Goal: Task Accomplishment & Management: Manage account settings

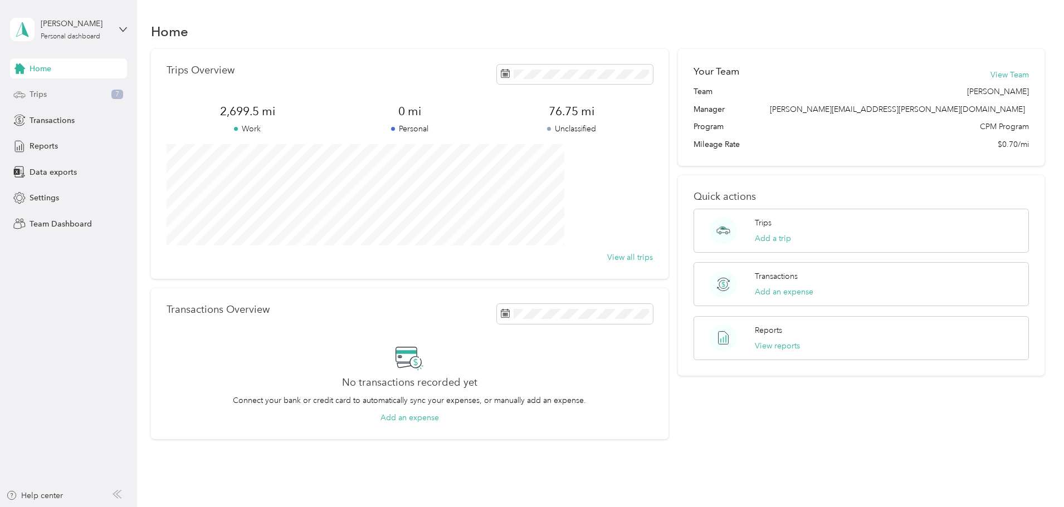
click at [74, 94] on div "Trips 7" at bounding box center [68, 95] width 117 height 20
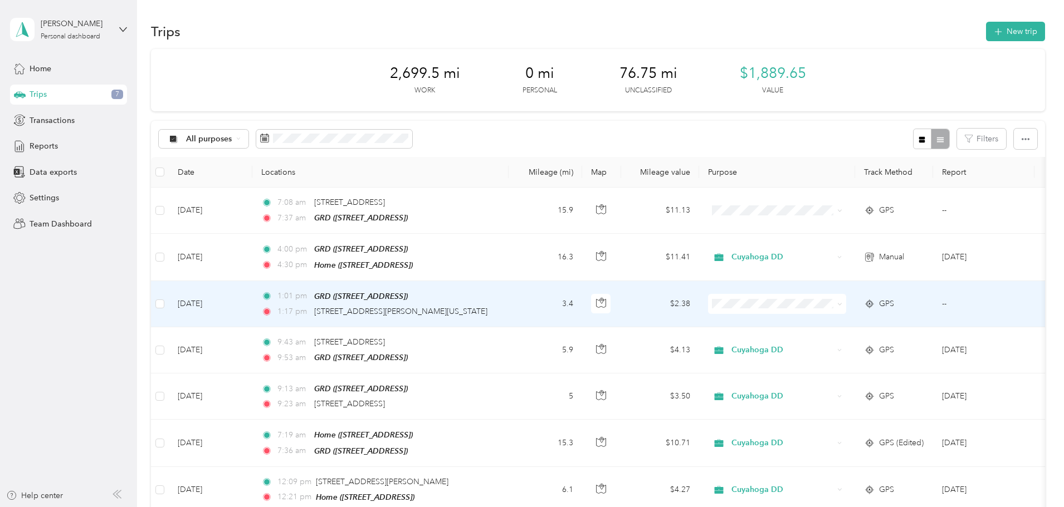
click at [508, 301] on td "1:01 pm GRD ([STREET_ADDRESS]) 1:17 pm [STREET_ADDRESS][PERSON_NAME][US_STATE]" at bounding box center [380, 304] width 256 height 46
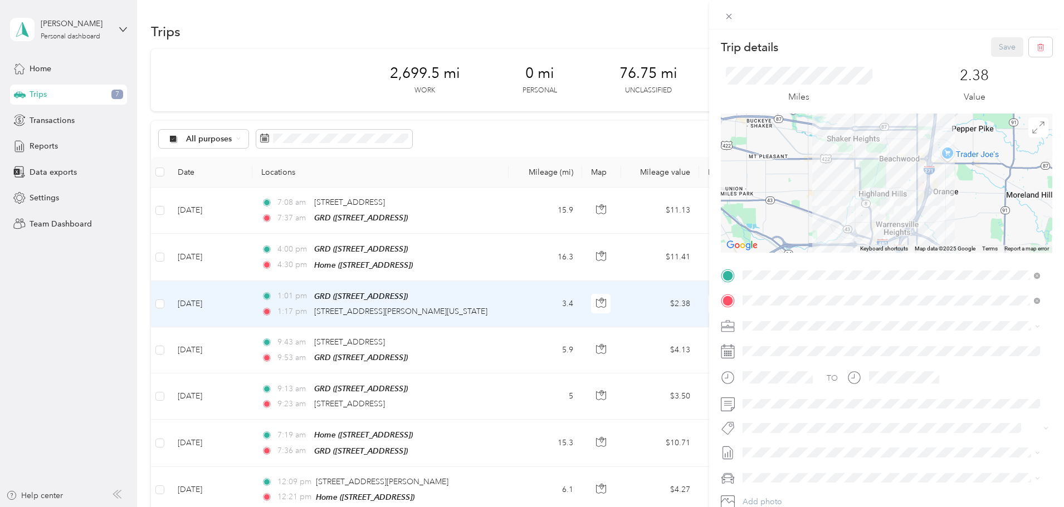
drag, startPoint x: 231, startPoint y: 298, endPoint x: 249, endPoint y: 305, distance: 19.4
click at [236, 300] on div "Trip details Save This trip cannot be edited because it is either under review,…" at bounding box center [532, 253] width 1064 height 507
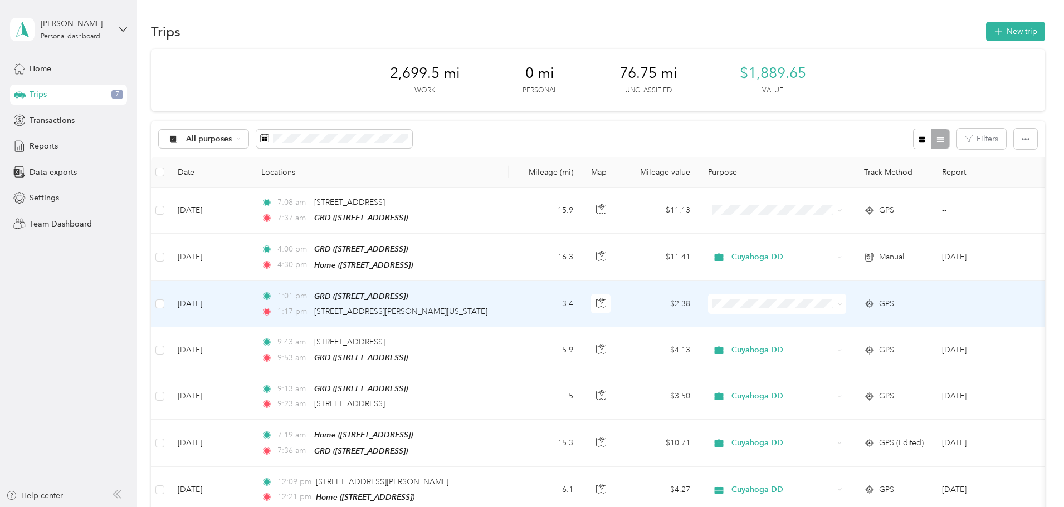
click at [169, 301] on td at bounding box center [160, 304] width 18 height 46
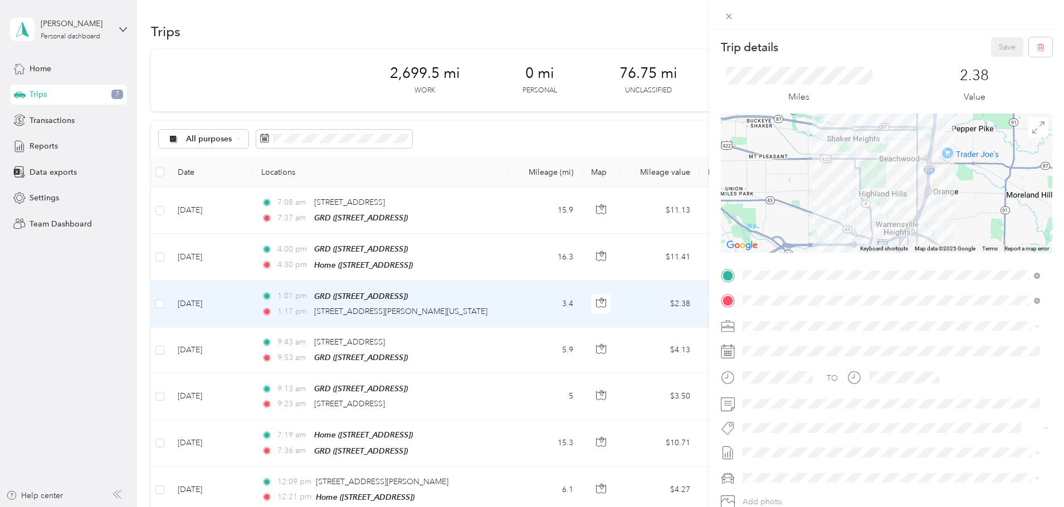
click at [237, 302] on div "Trip details Save This trip cannot be edited because it is either under review,…" at bounding box center [532, 253] width 1064 height 507
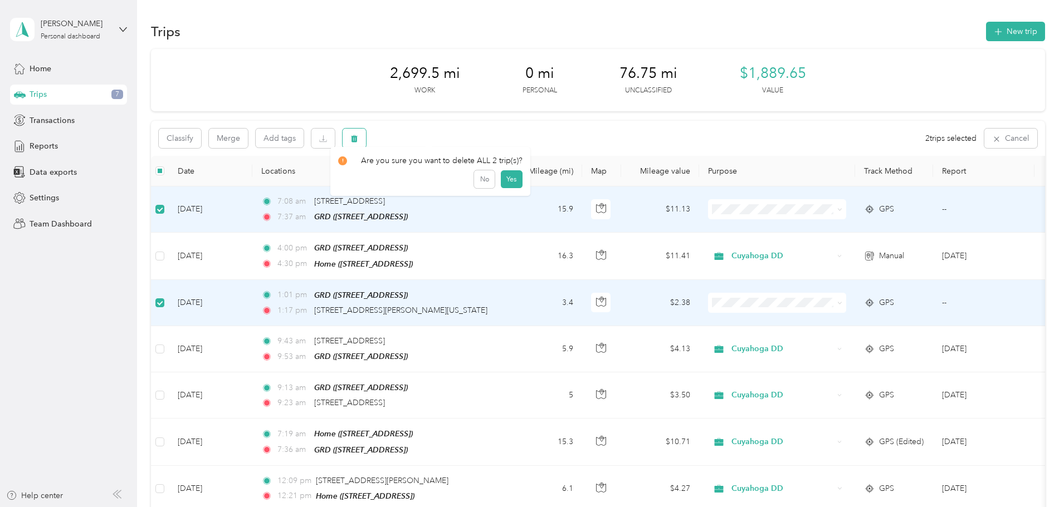
click at [358, 141] on icon "button" at bounding box center [354, 139] width 8 height 8
click at [507, 187] on button "Yes" at bounding box center [512, 185] width 22 height 18
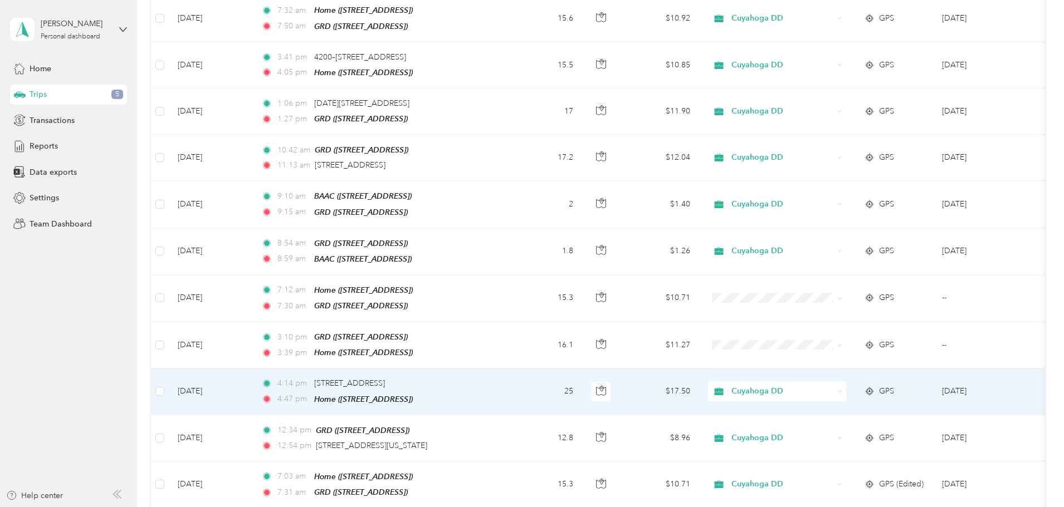
scroll to position [557, 0]
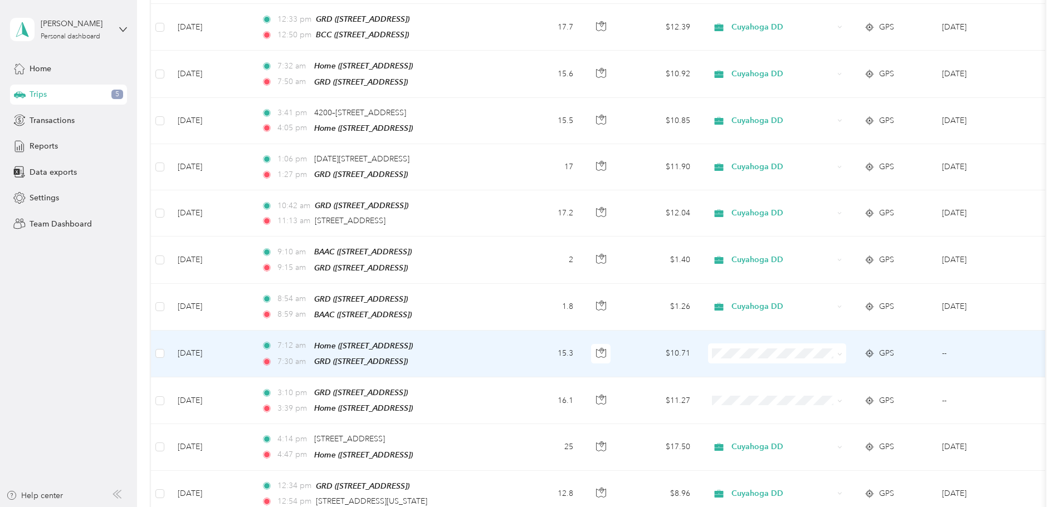
click at [582, 335] on td "15.3" at bounding box center [545, 354] width 74 height 47
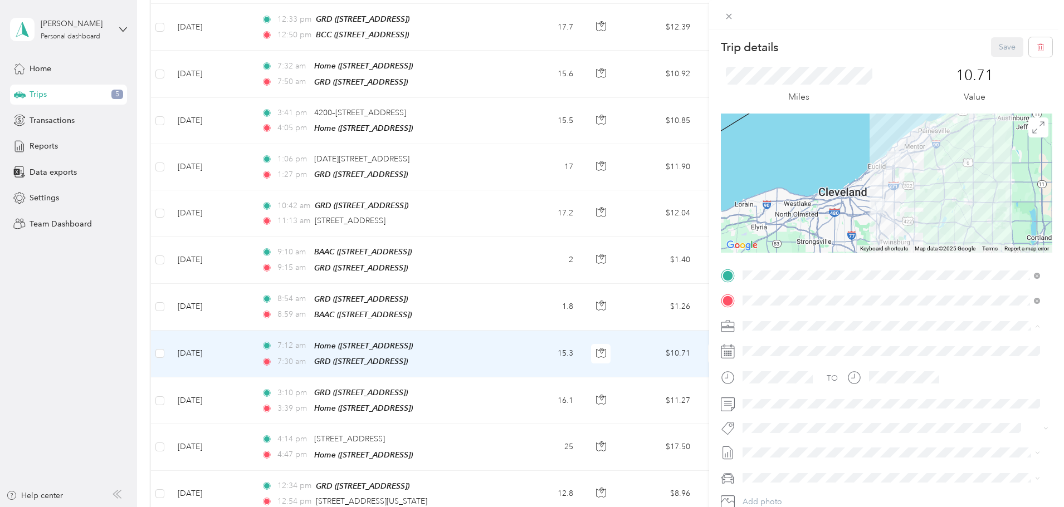
click at [833, 342] on div "Cuyahoga DD" at bounding box center [891, 346] width 290 height 12
click at [995, 48] on button "Save" at bounding box center [1007, 46] width 32 height 19
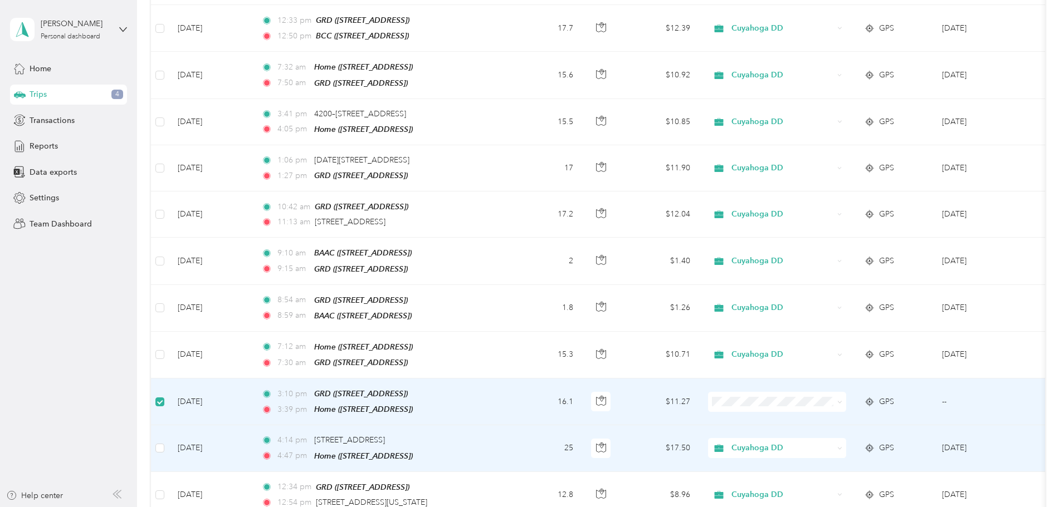
scroll to position [556, 0]
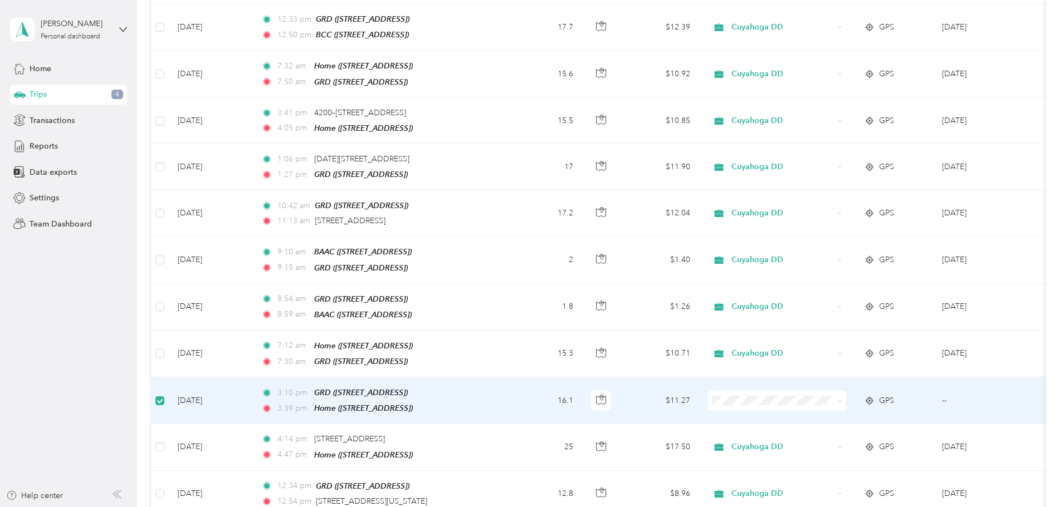
click at [698, 386] on td "$11.27" at bounding box center [660, 401] width 78 height 47
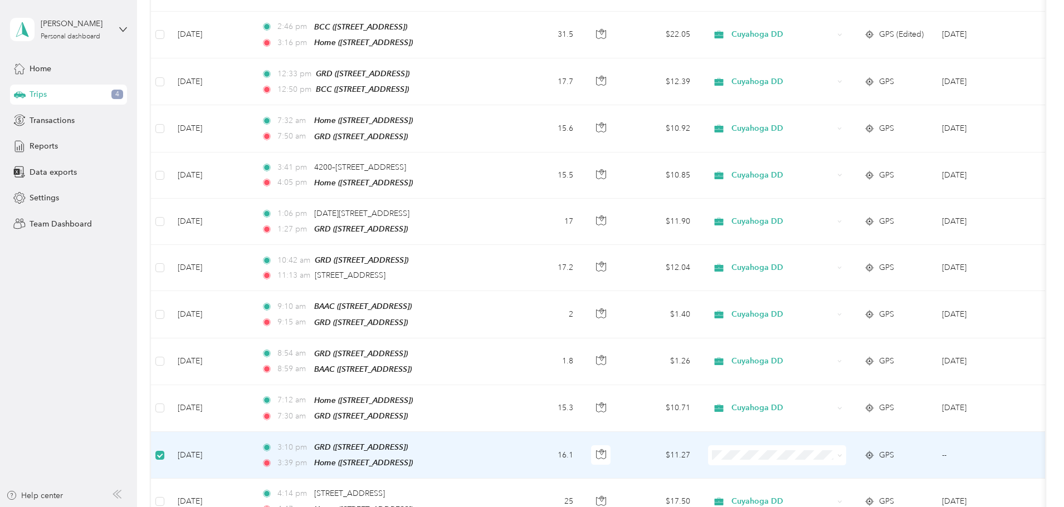
scroll to position [500, 0]
click at [508, 439] on td "3:10 pm GRD ([STREET_ADDRESS]) 3:39 pm Home ([STREET_ADDRESS])" at bounding box center [380, 456] width 256 height 47
click at [1036, 63] on div "2,699.5 mi Work 0 mi Personal 76.75 mi Unclassified $1,889.65 Value Classify Me…" at bounding box center [598, 241] width 894 height 1384
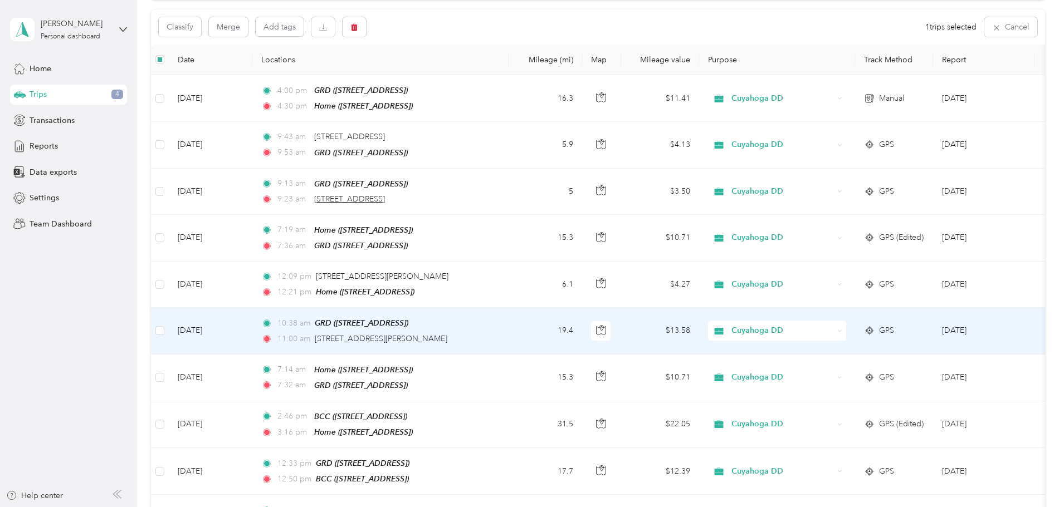
scroll to position [0, 0]
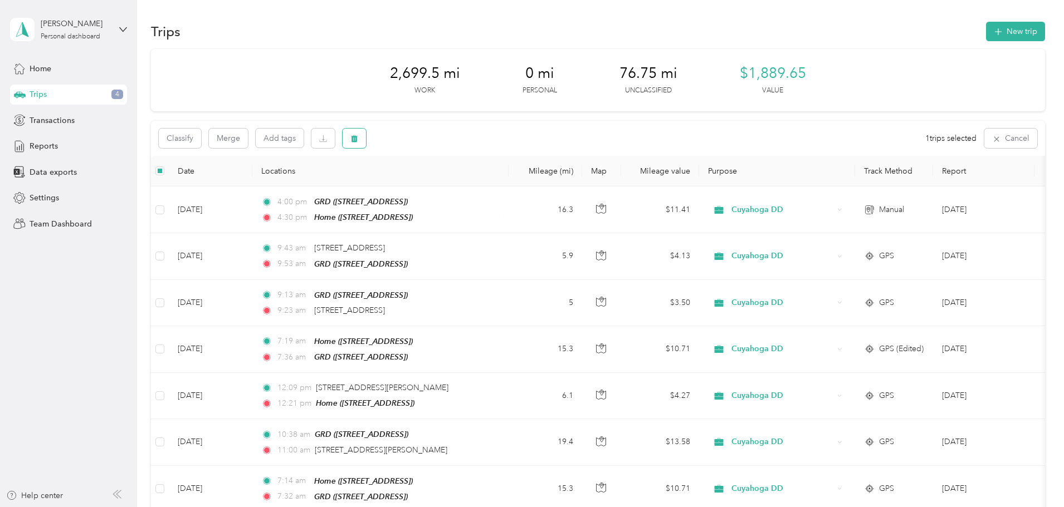
click at [366, 140] on button "button" at bounding box center [353, 138] width 23 height 19
click at [512, 183] on button "Yes" at bounding box center [512, 185] width 22 height 18
click at [81, 95] on div "Trips 3" at bounding box center [68, 95] width 117 height 20
click at [118, 96] on span "3" at bounding box center [117, 95] width 12 height 10
click at [116, 20] on div "[PERSON_NAME] Personal dashboard" at bounding box center [68, 29] width 117 height 39
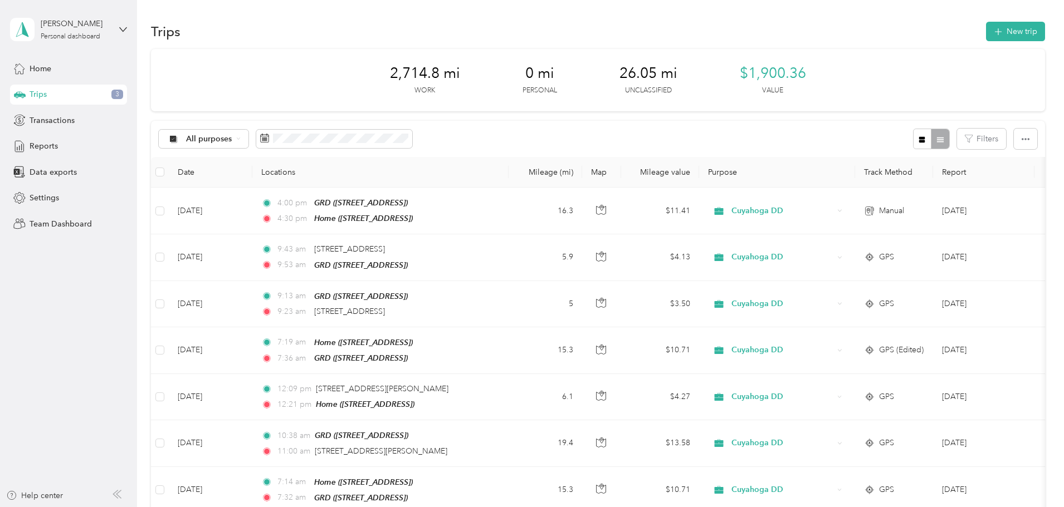
click at [107, 96] on div "Team dashboard" at bounding box center [190, 91] width 345 height 19
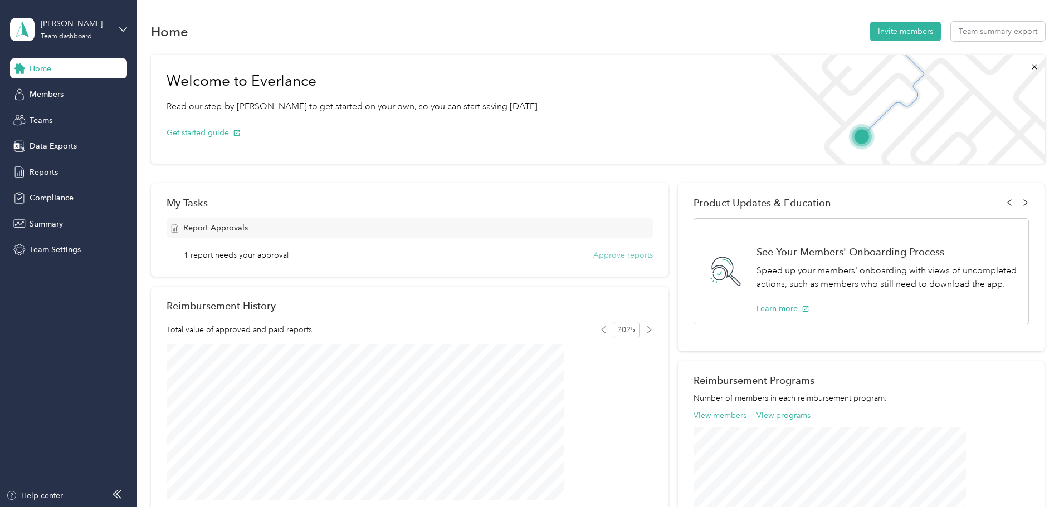
click at [598, 251] on button "Approve reports" at bounding box center [623, 255] width 60 height 12
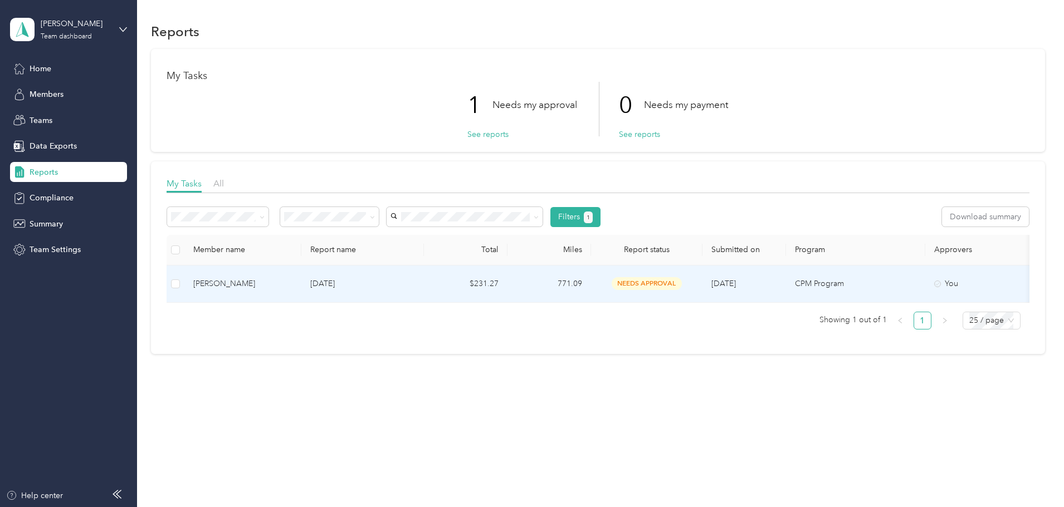
click at [415, 286] on p "[DATE]" at bounding box center [362, 284] width 105 height 12
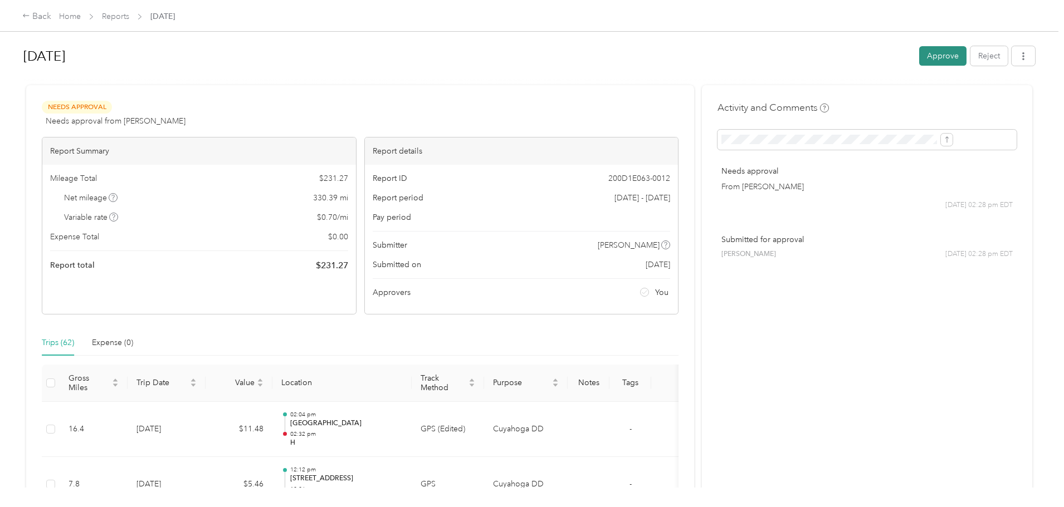
click at [919, 58] on button "Approve" at bounding box center [942, 55] width 47 height 19
